Goal: Task Accomplishment & Management: Manage account settings

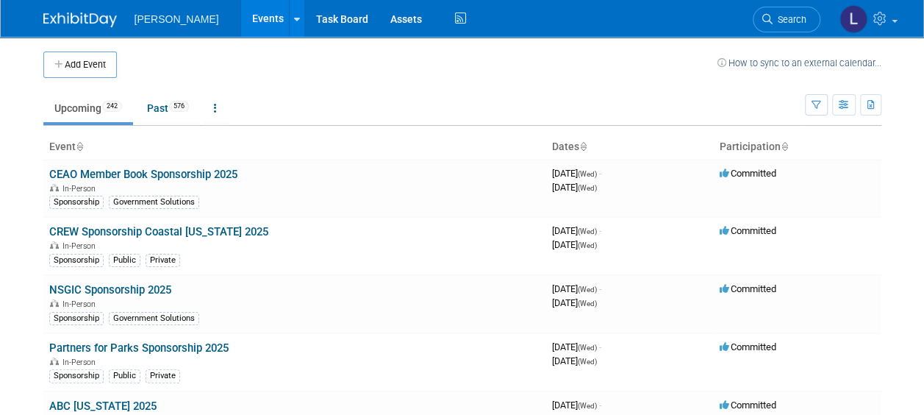
click at [455, 79] on td "Upcoming 242 Past 576 All Events 818 Past and Upcoming Grouped Annually Events …" at bounding box center [423, 102] width 761 height 48
click at [76, 68] on button "Add Event" at bounding box center [79, 64] width 73 height 26
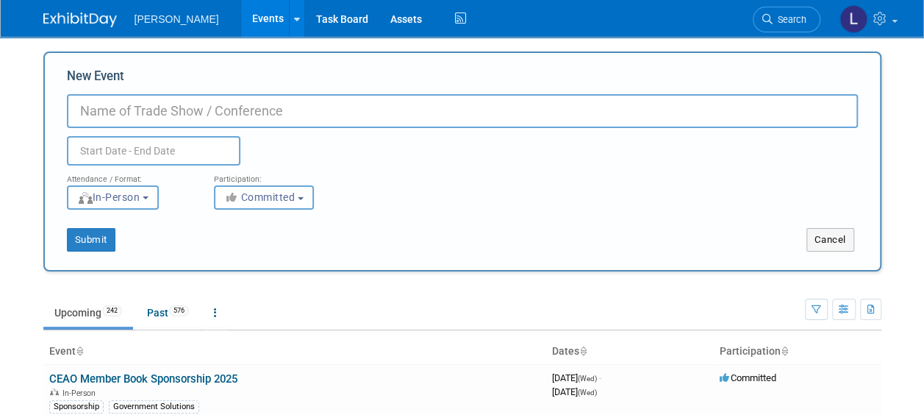
click at [453, 112] on input "New Event" at bounding box center [462, 111] width 791 height 34
type input "GAWP Fall Conference & Expo 2025"
click at [195, 166] on div "Attendance / Format: <img src="https://www.exhibitday.com/Images/Format-InPerso…" at bounding box center [129, 187] width 147 height 44
click at [188, 151] on input "text" at bounding box center [153, 150] width 173 height 29
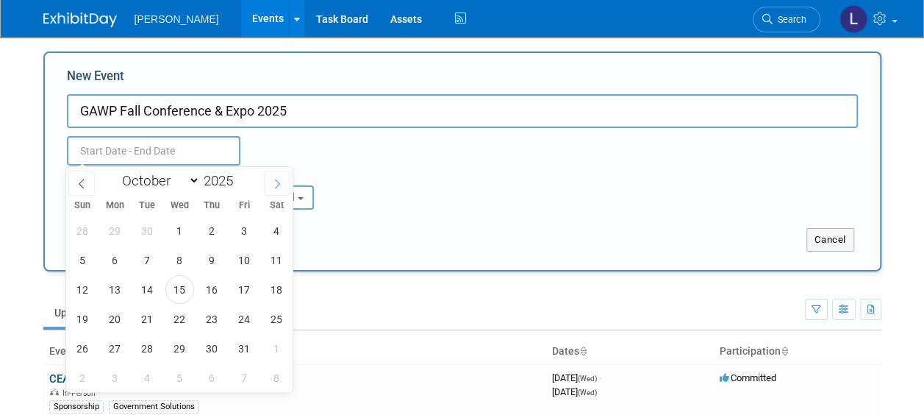
click at [272, 185] on icon at bounding box center [277, 184] width 10 height 10
select select "10"
click at [146, 262] on span "4" at bounding box center [147, 259] width 29 height 29
click at [184, 259] on span "5" at bounding box center [179, 259] width 29 height 29
type input "[DATE] to [DATE]"
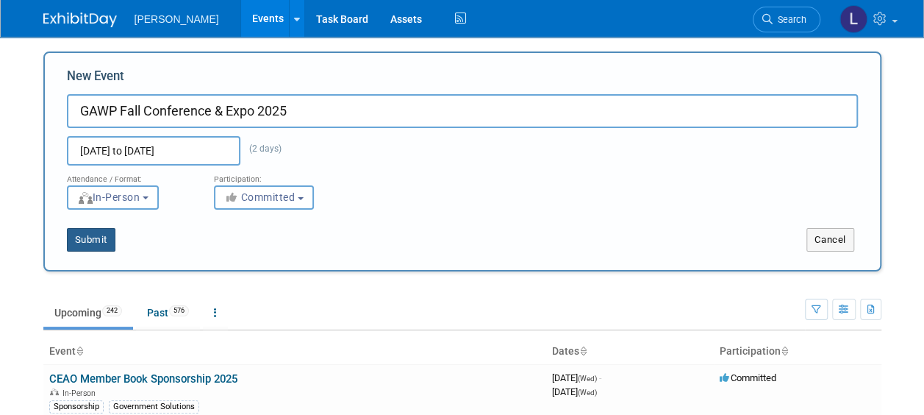
click at [98, 244] on button "Submit" at bounding box center [91, 240] width 49 height 24
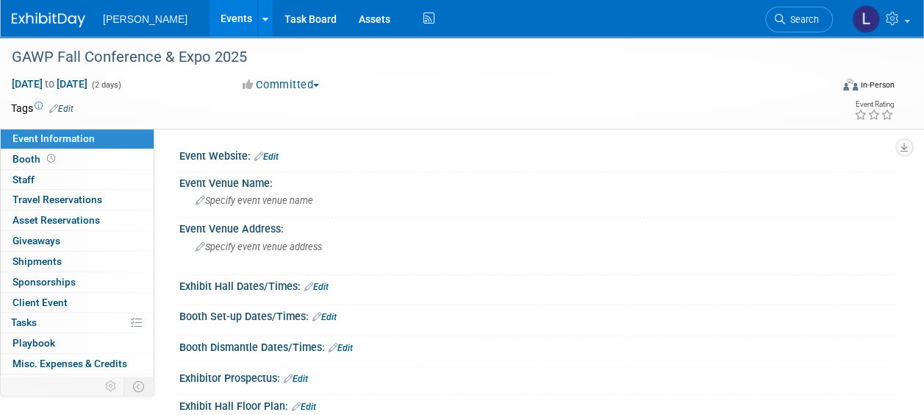
click at [66, 110] on link "Edit" at bounding box center [61, 109] width 24 height 10
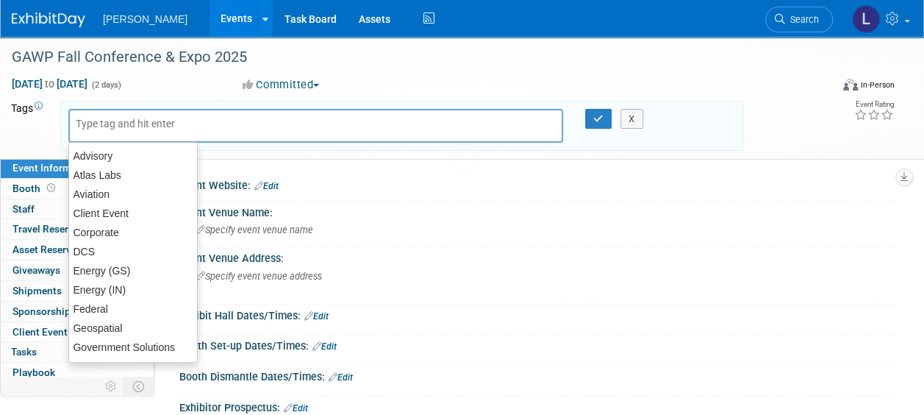
click at [94, 129] on input "text" at bounding box center [135, 123] width 118 height 15
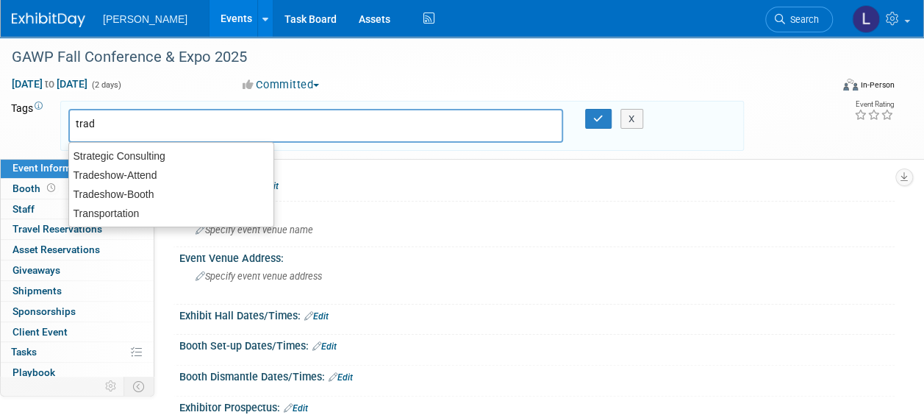
type input "trade"
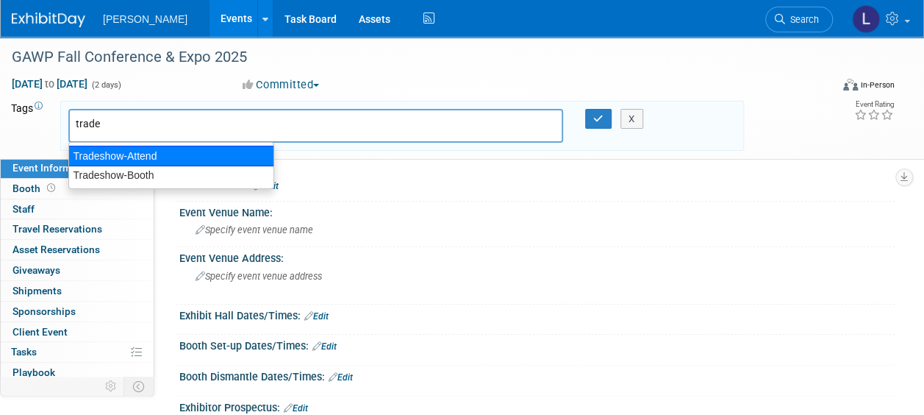
click at [110, 155] on div "Tradeshow-Attend" at bounding box center [171, 156] width 206 height 21
type input "Tradeshow-Attend"
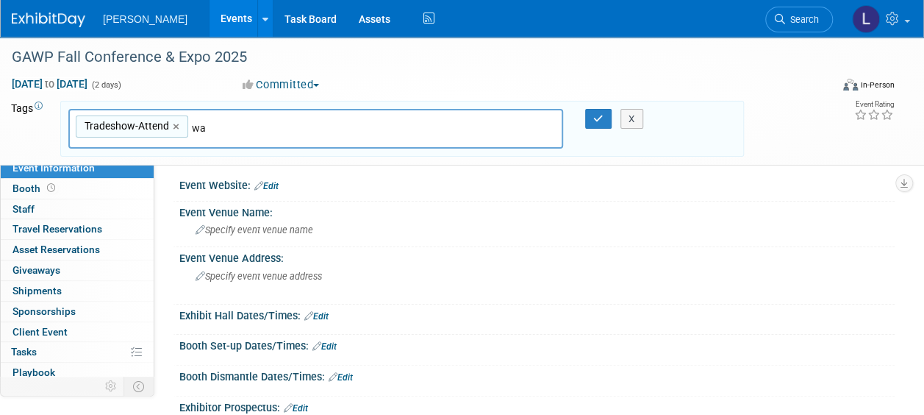
type input "wat"
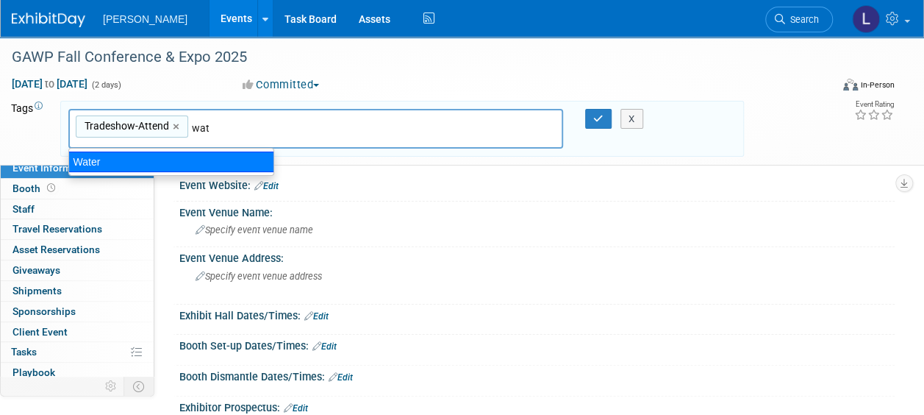
click at [171, 164] on div "Water" at bounding box center [171, 161] width 206 height 21
type input "Tradeshow-Attend, Water"
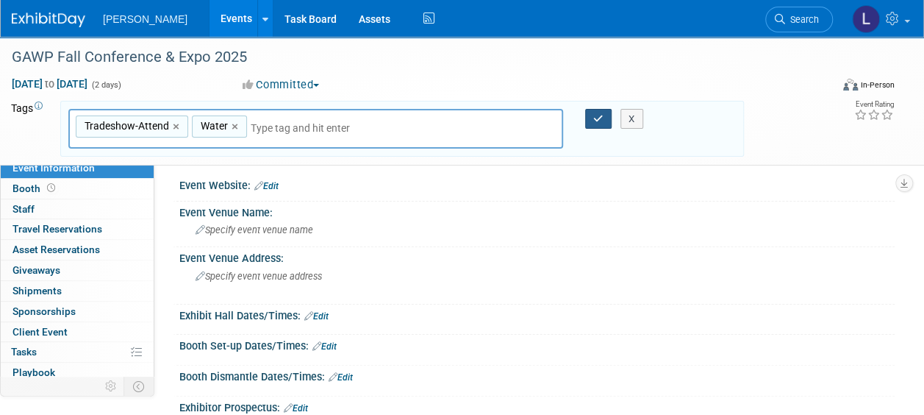
click at [592, 123] on button "button" at bounding box center [598, 119] width 26 height 21
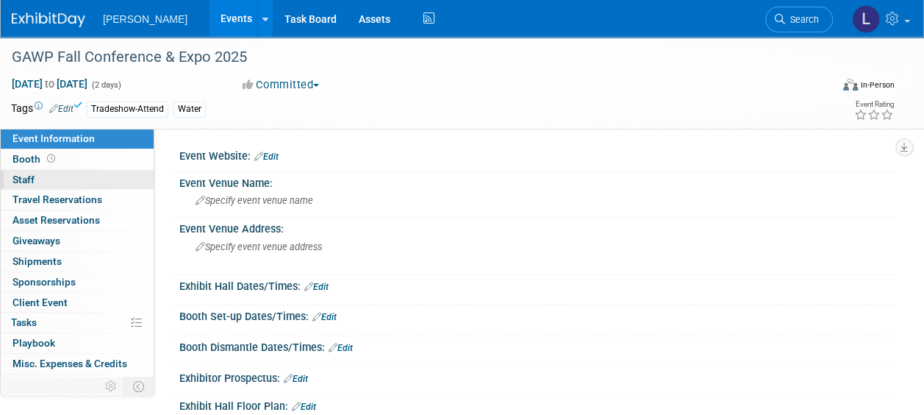
click at [90, 174] on link "0 Staff 0" at bounding box center [77, 180] width 153 height 20
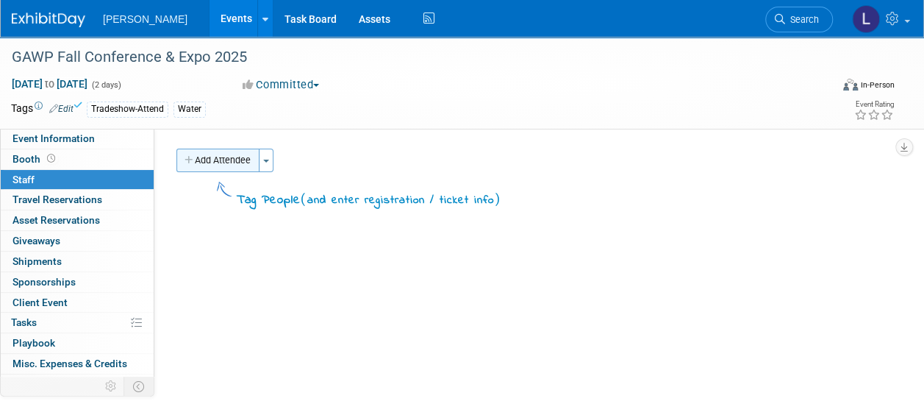
click at [197, 163] on button "Add Attendee" at bounding box center [217, 160] width 83 height 24
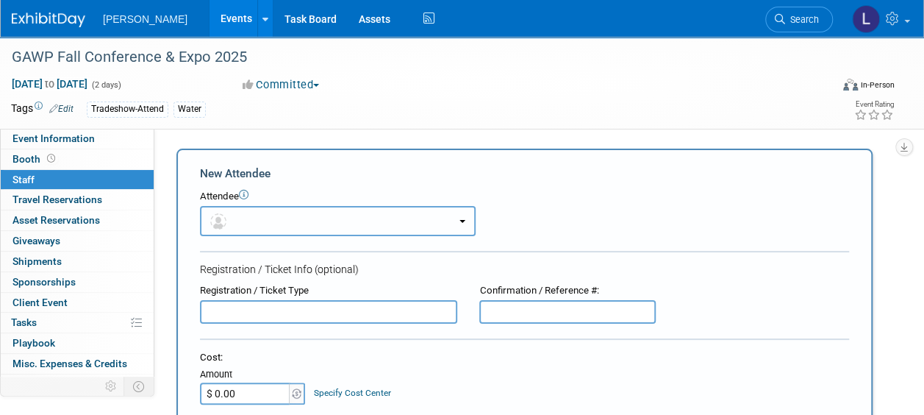
click at [285, 215] on button "button" at bounding box center [338, 221] width 276 height 30
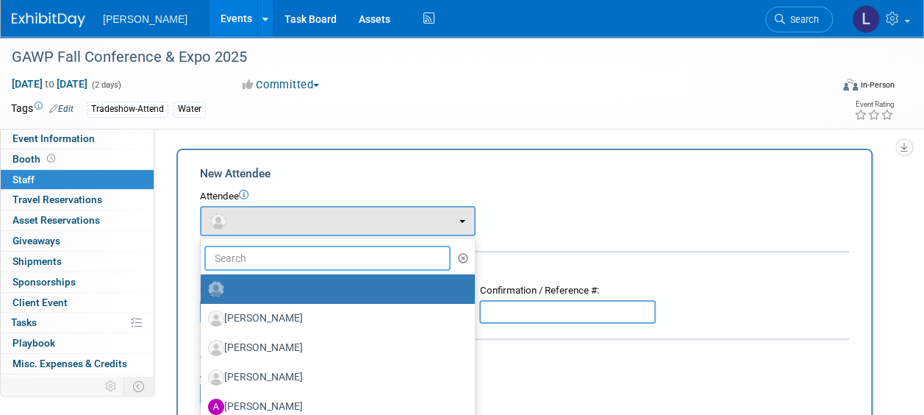
click at [279, 258] on input "text" at bounding box center [327, 257] width 246 height 25
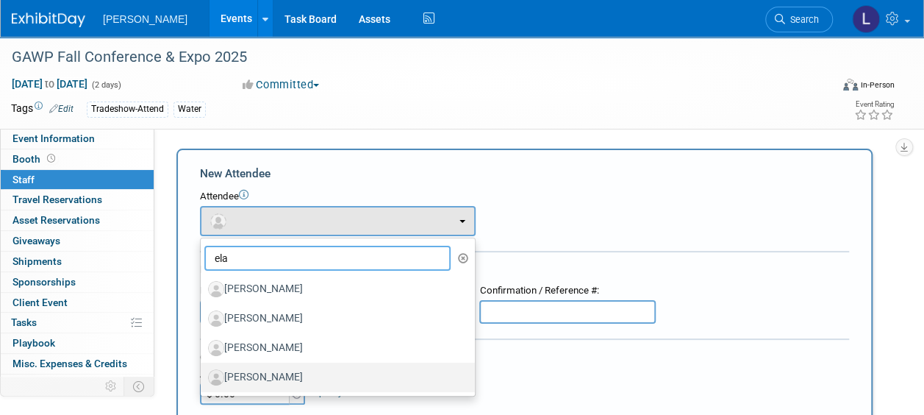
type input "ela"
click at [278, 366] on label "[PERSON_NAME]" at bounding box center [334, 377] width 252 height 24
click at [203, 370] on input "[PERSON_NAME]" at bounding box center [198, 375] width 10 height 10
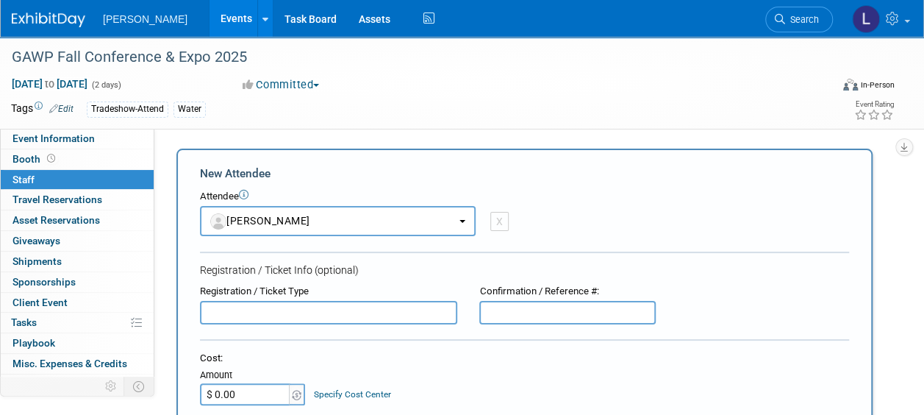
select select "ee1ede48-558b-41de-972b-0aedf1bbaff2"
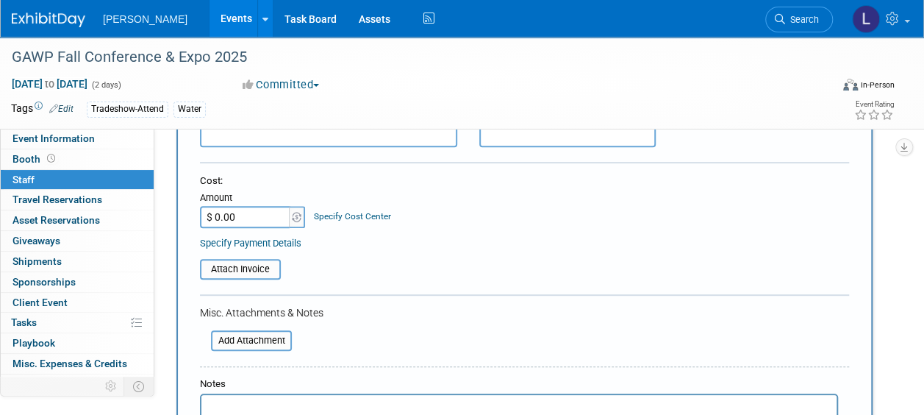
scroll to position [294, 0]
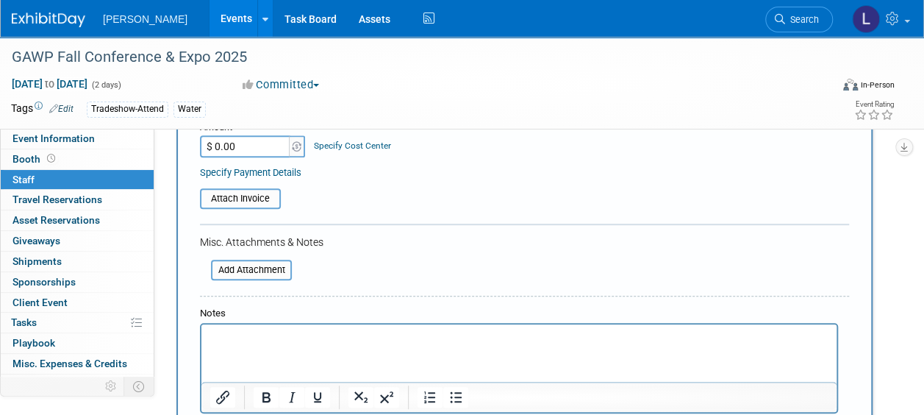
click at [345, 342] on p "Rich Text Area. Press ALT-0 for help." at bounding box center [519, 337] width 618 height 15
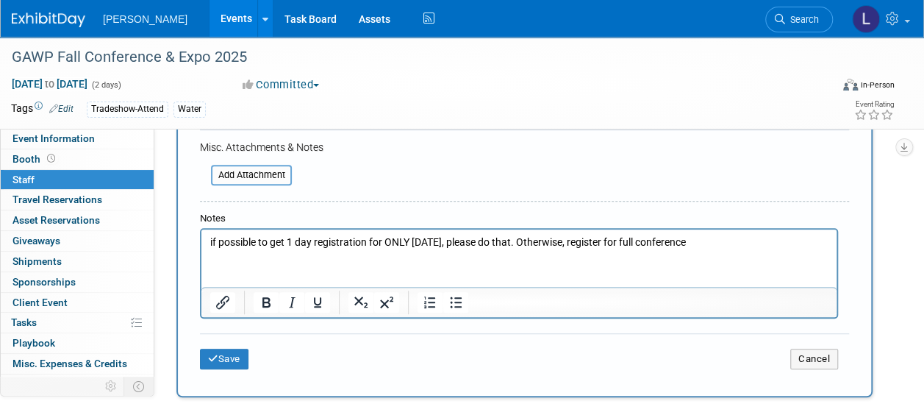
scroll to position [441, 0]
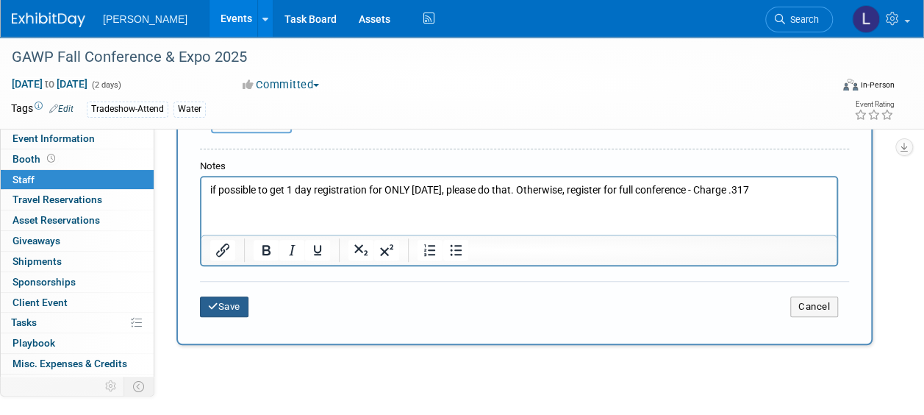
click at [216, 301] on icon "submit" at bounding box center [213, 306] width 10 height 10
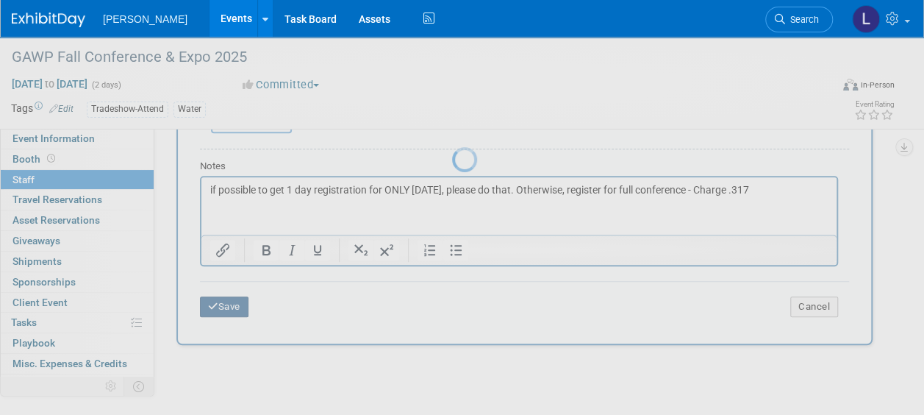
scroll to position [196, 0]
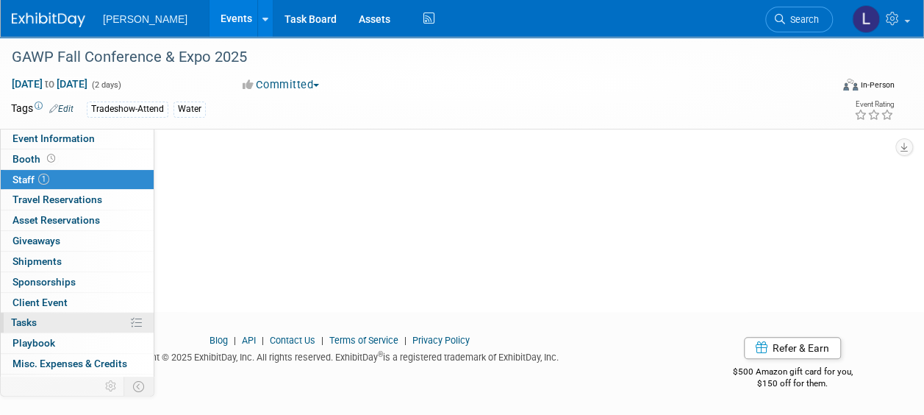
click at [72, 316] on link "0% Tasks 0%" at bounding box center [77, 322] width 153 height 20
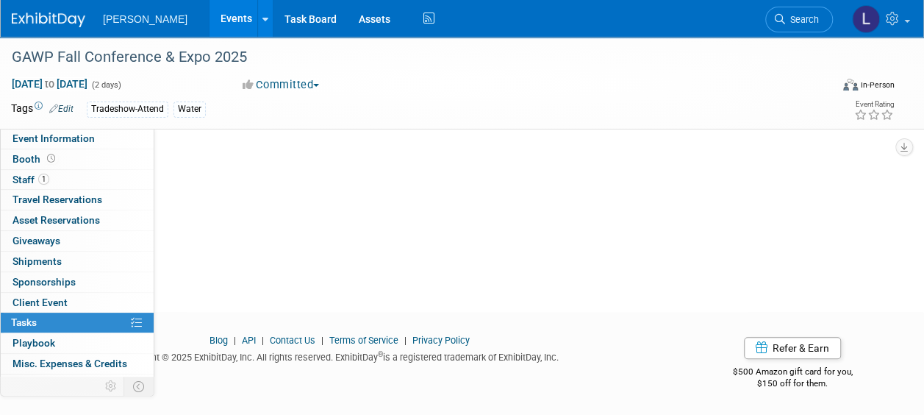
scroll to position [0, 0]
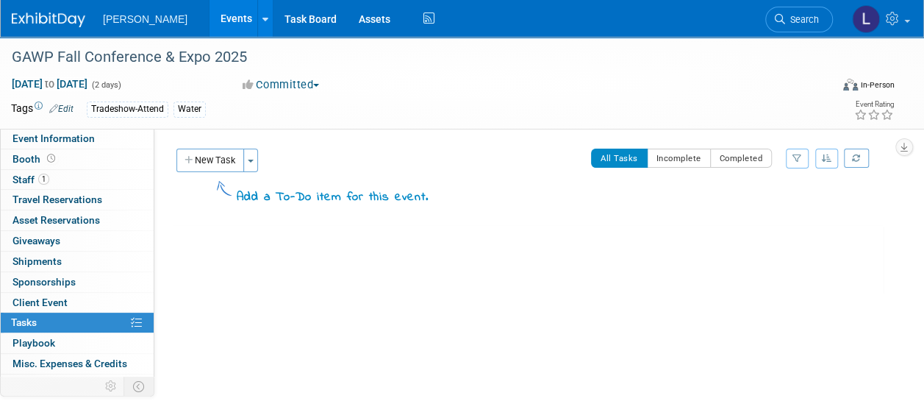
click at [229, 156] on button "New Task" at bounding box center [210, 160] width 68 height 24
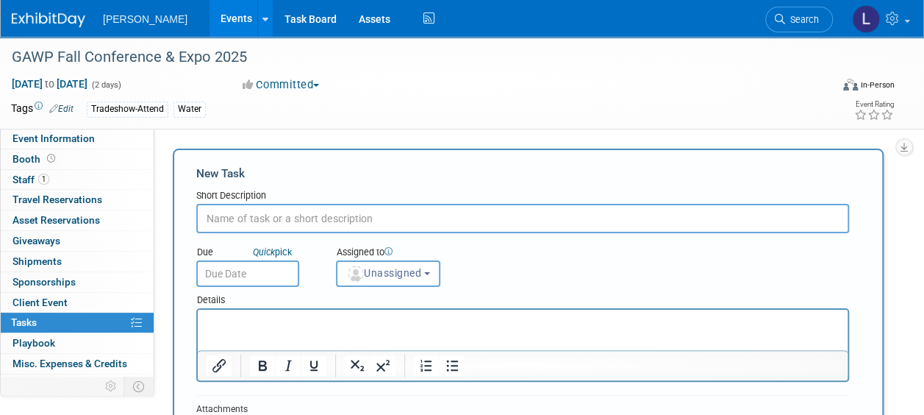
click at [290, 216] on input "text" at bounding box center [522, 218] width 653 height 29
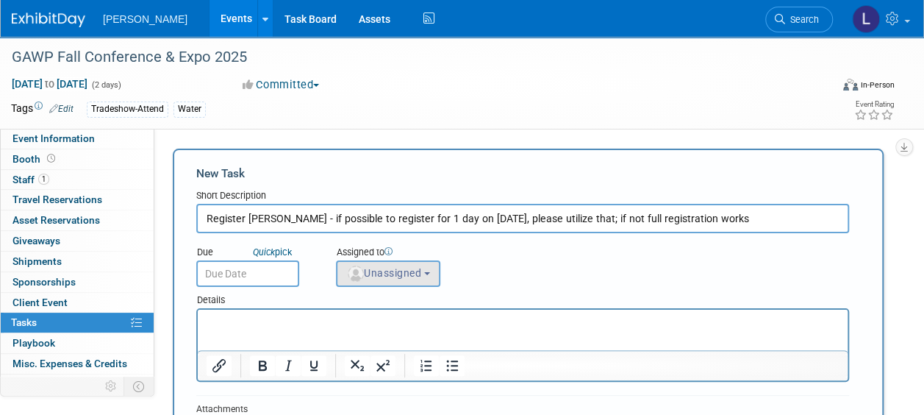
type input "Register [PERSON_NAME] - if possible to register for 1 day on [DATE], please ut…"
click at [411, 281] on button "Unassigned" at bounding box center [388, 273] width 104 height 26
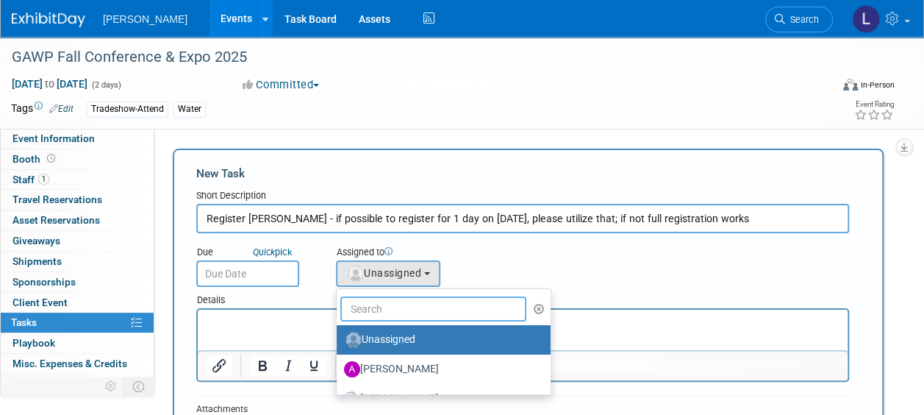
click at [392, 312] on input "text" at bounding box center [433, 308] width 186 height 25
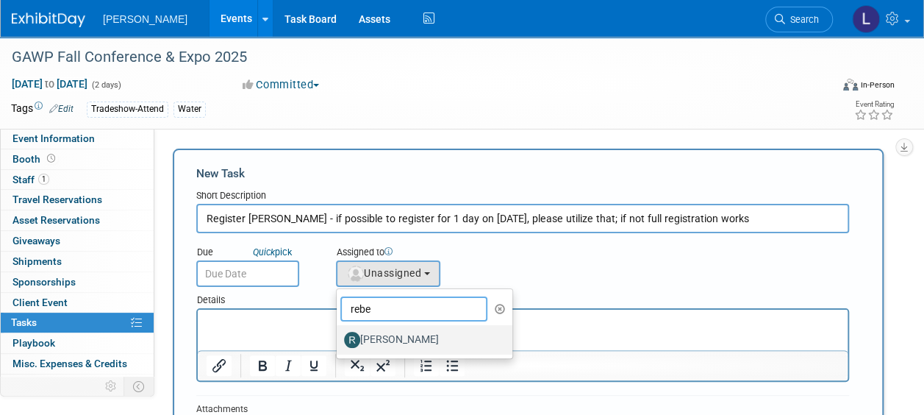
type input "rebe"
click at [404, 338] on label "[PERSON_NAME]" at bounding box center [421, 340] width 154 height 24
click at [339, 338] on input "[PERSON_NAME]" at bounding box center [334, 338] width 10 height 10
select select "844a177d-a181-44ff-a72a-5731d68e4351"
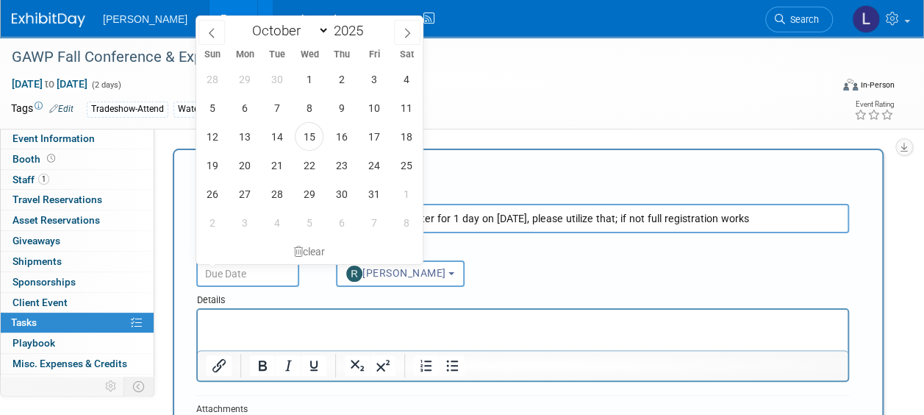
click at [258, 278] on input "text" at bounding box center [247, 273] width 103 height 26
click at [248, 173] on span "20" at bounding box center [244, 165] width 29 height 29
type input "[DATE]"
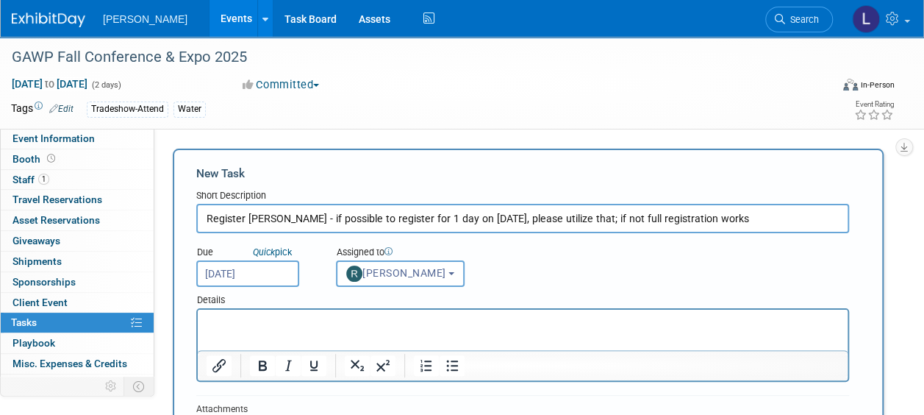
scroll to position [147, 0]
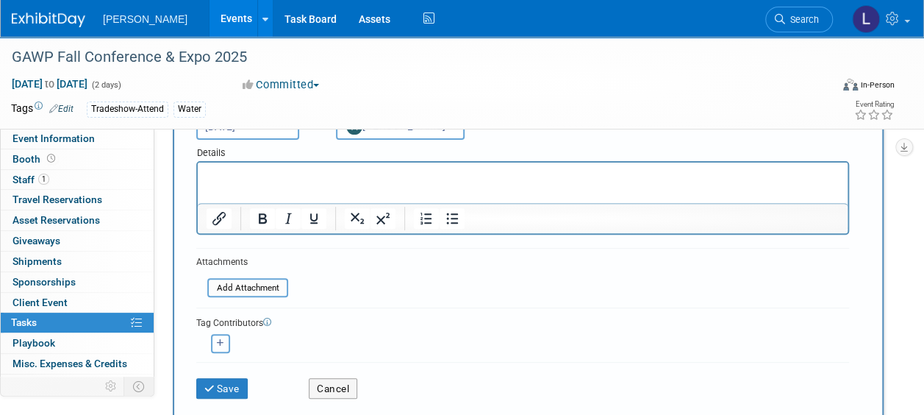
click at [211, 345] on button "button" at bounding box center [220, 343] width 19 height 19
select select
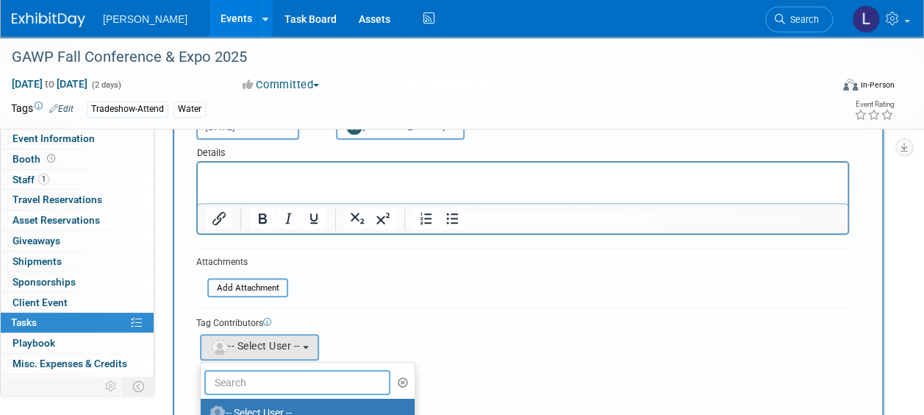
click at [252, 373] on input "text" at bounding box center [297, 382] width 186 height 25
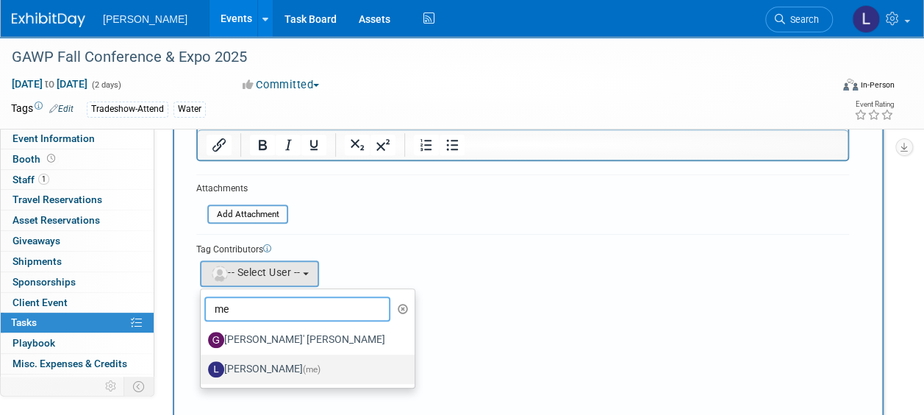
type input "me"
click at [281, 369] on label "[PERSON_NAME] (me)" at bounding box center [304, 369] width 192 height 24
click at [203, 369] on input "[PERSON_NAME] (me)" at bounding box center [198, 367] width 10 height 10
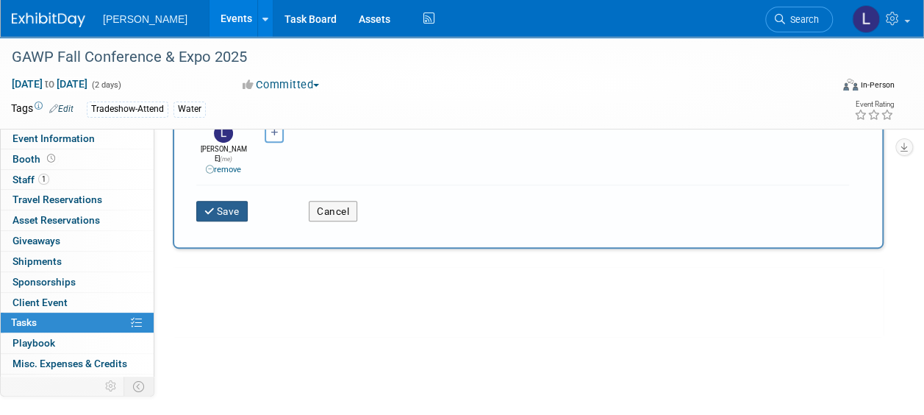
click at [239, 201] on button "Save" at bounding box center [221, 211] width 51 height 21
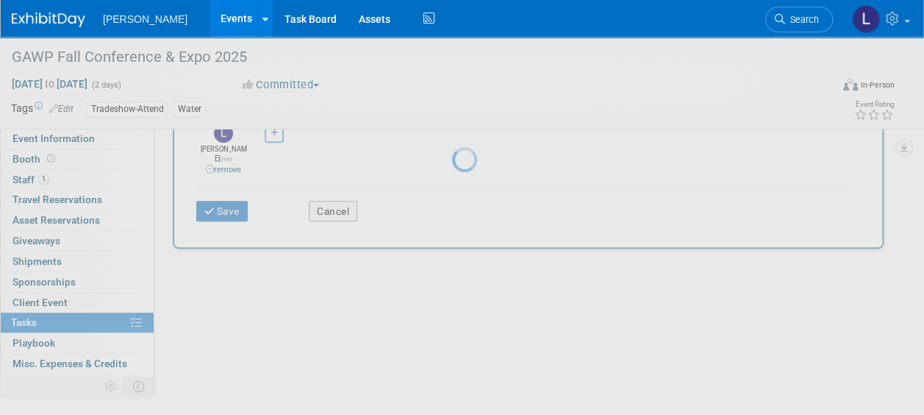
scroll to position [67, 0]
